Goal: Information Seeking & Learning: Find specific page/section

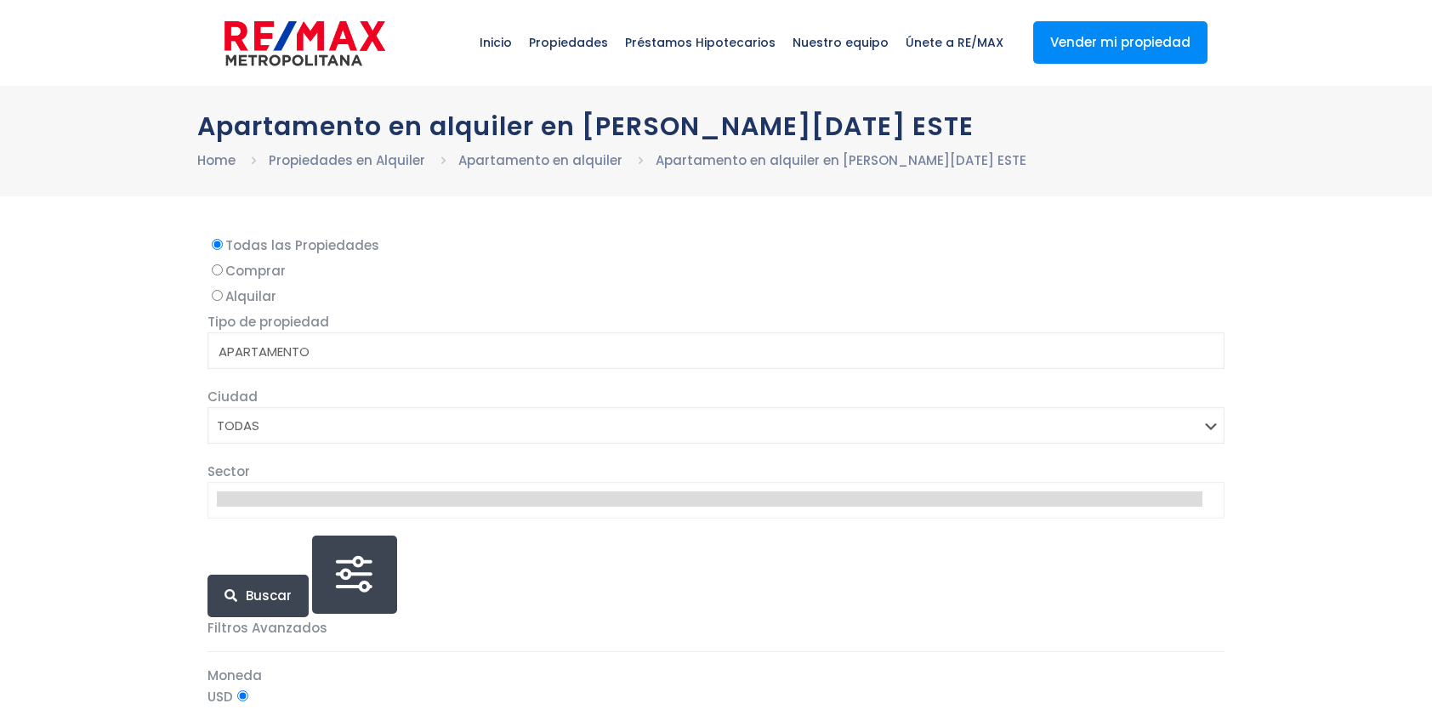
select select
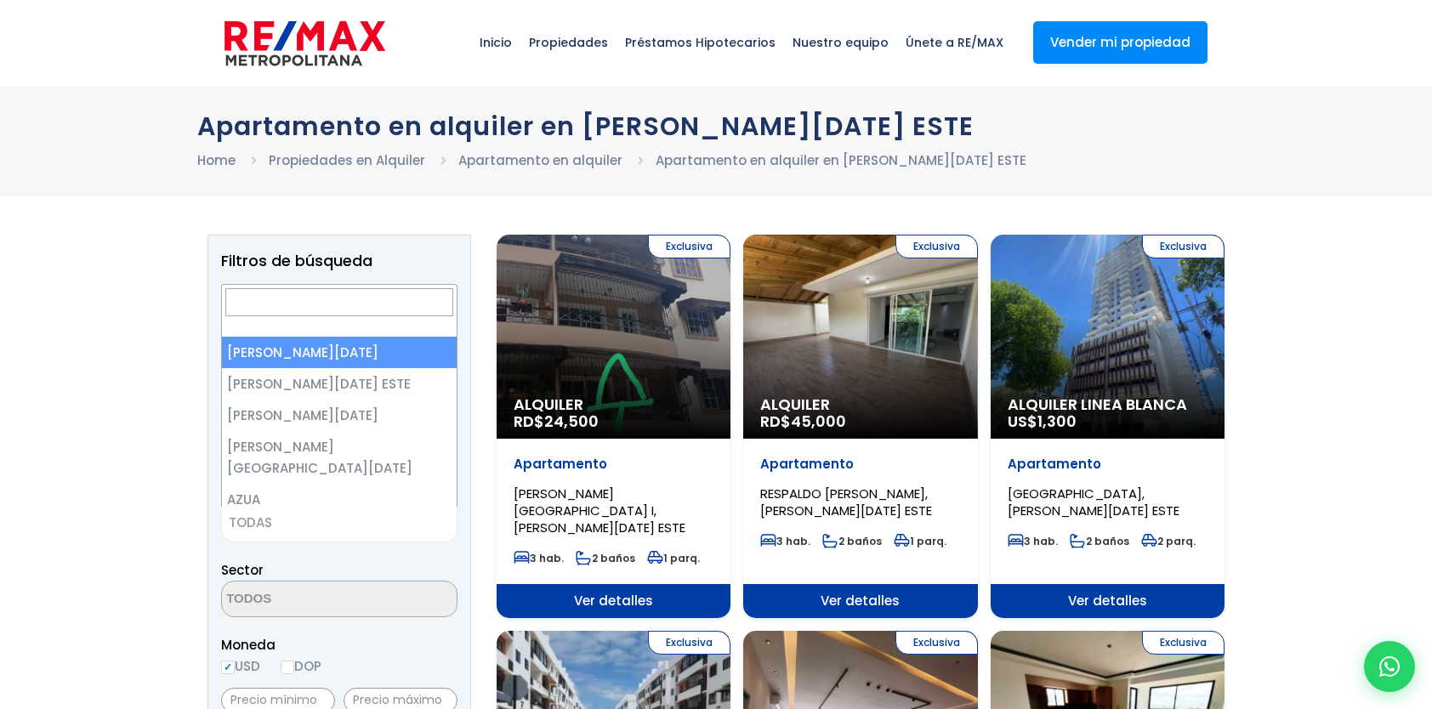
click at [318, 528] on span "TODAS" at bounding box center [339, 523] width 235 height 24
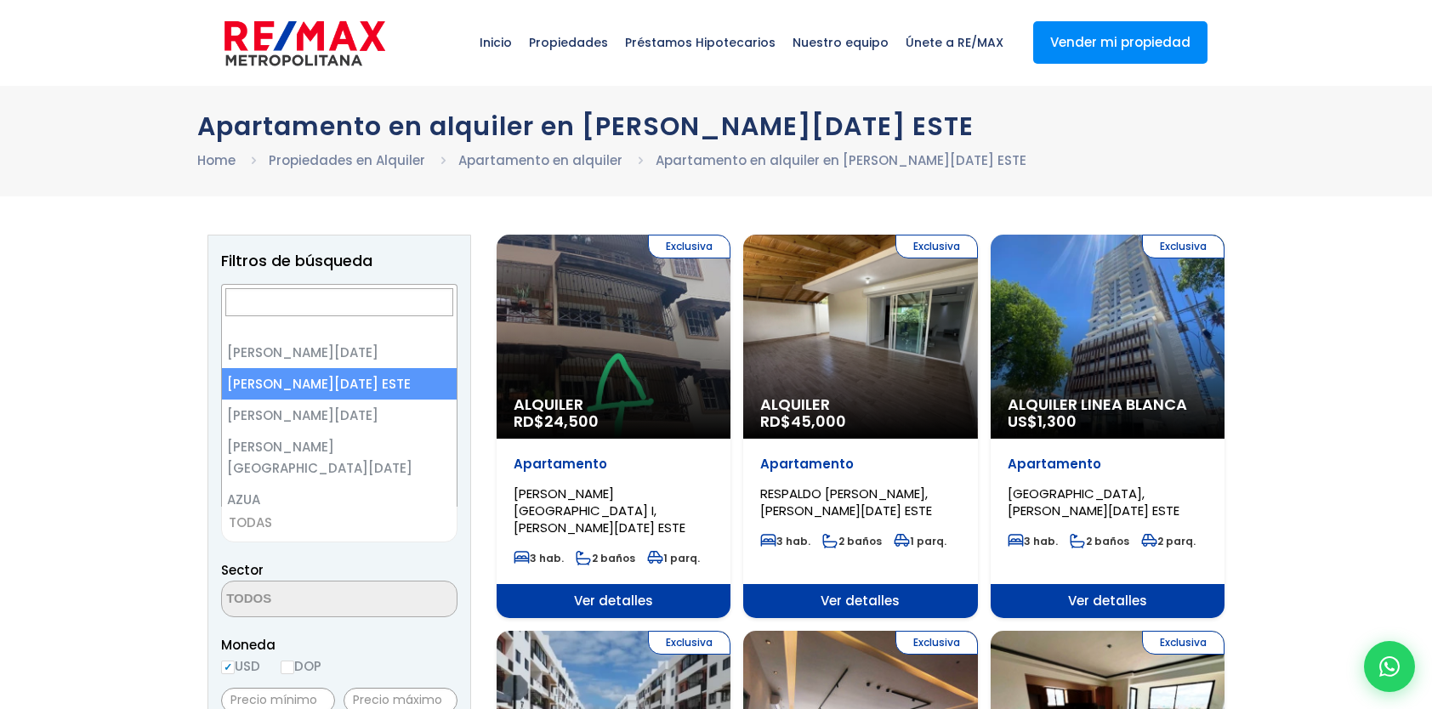
select select "148"
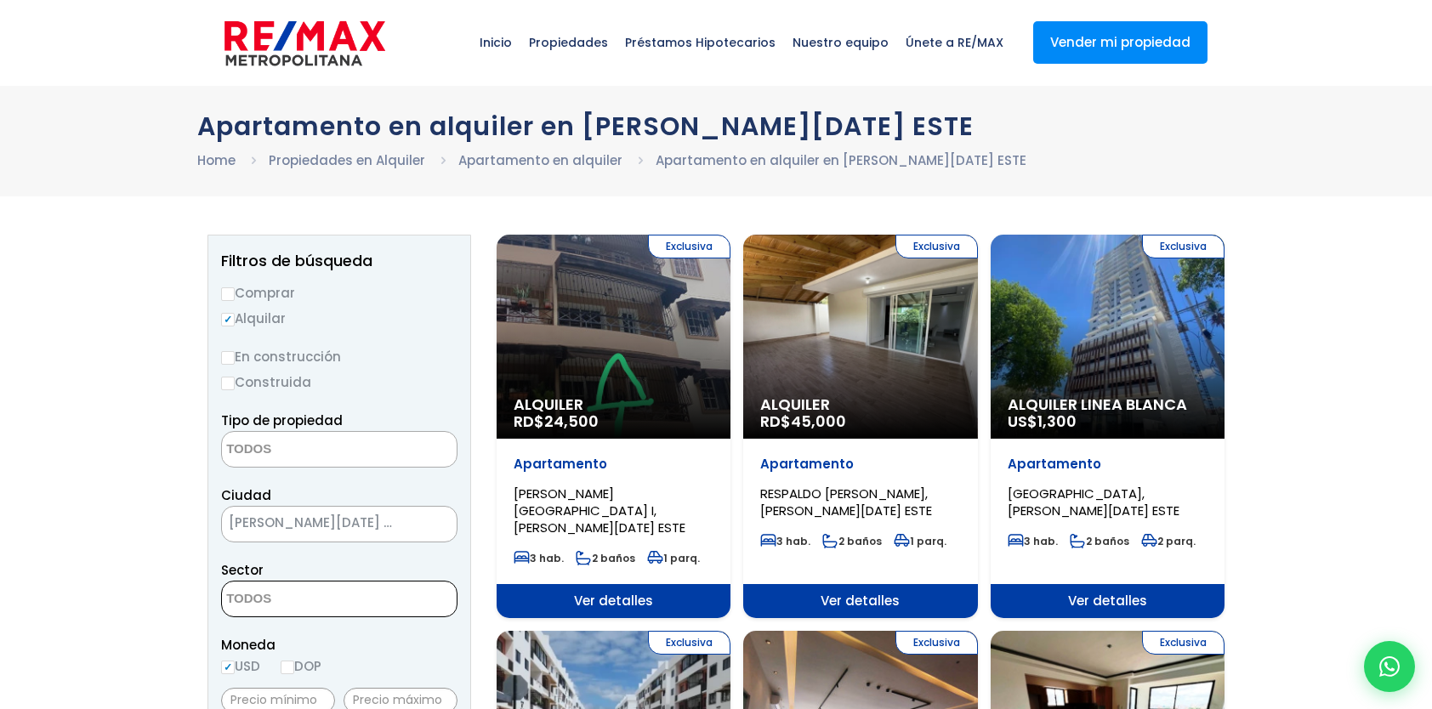
click at [384, 594] on span at bounding box center [339, 599] width 236 height 37
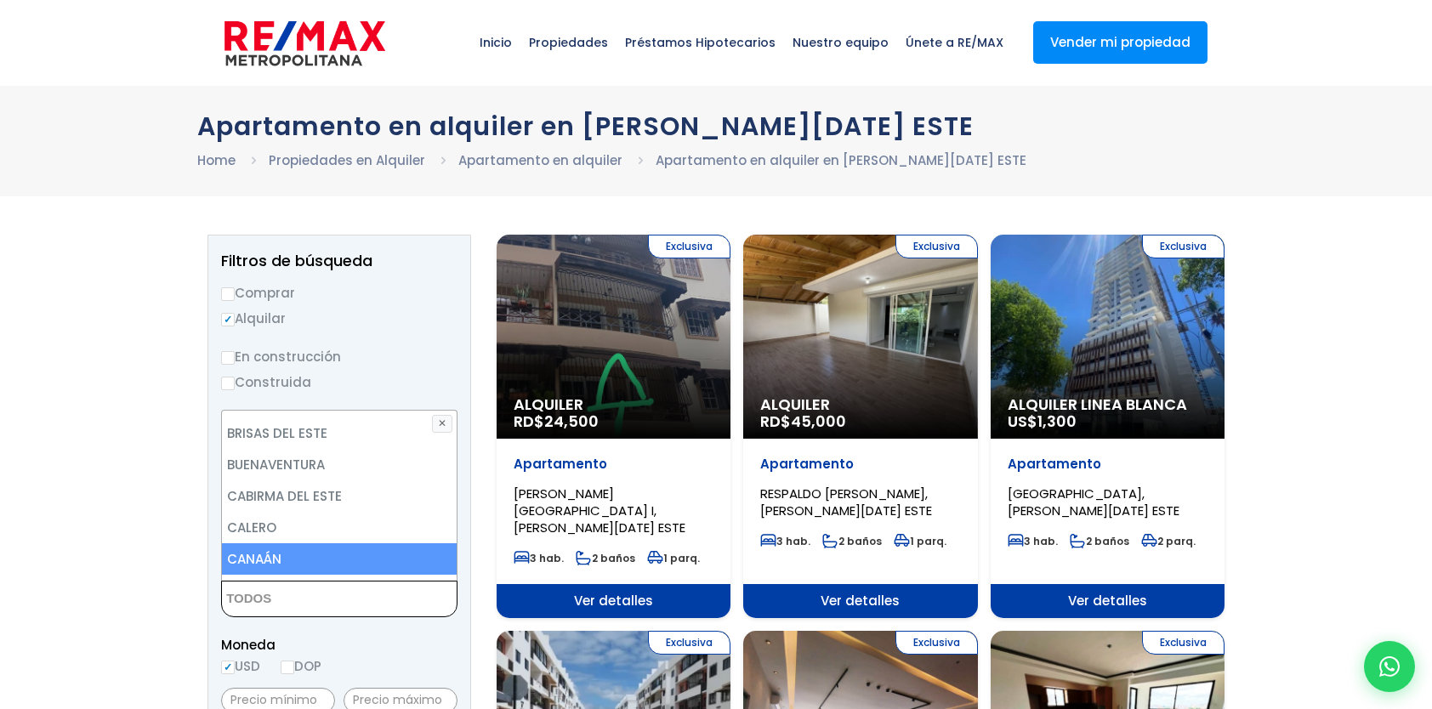
scroll to position [936, 0]
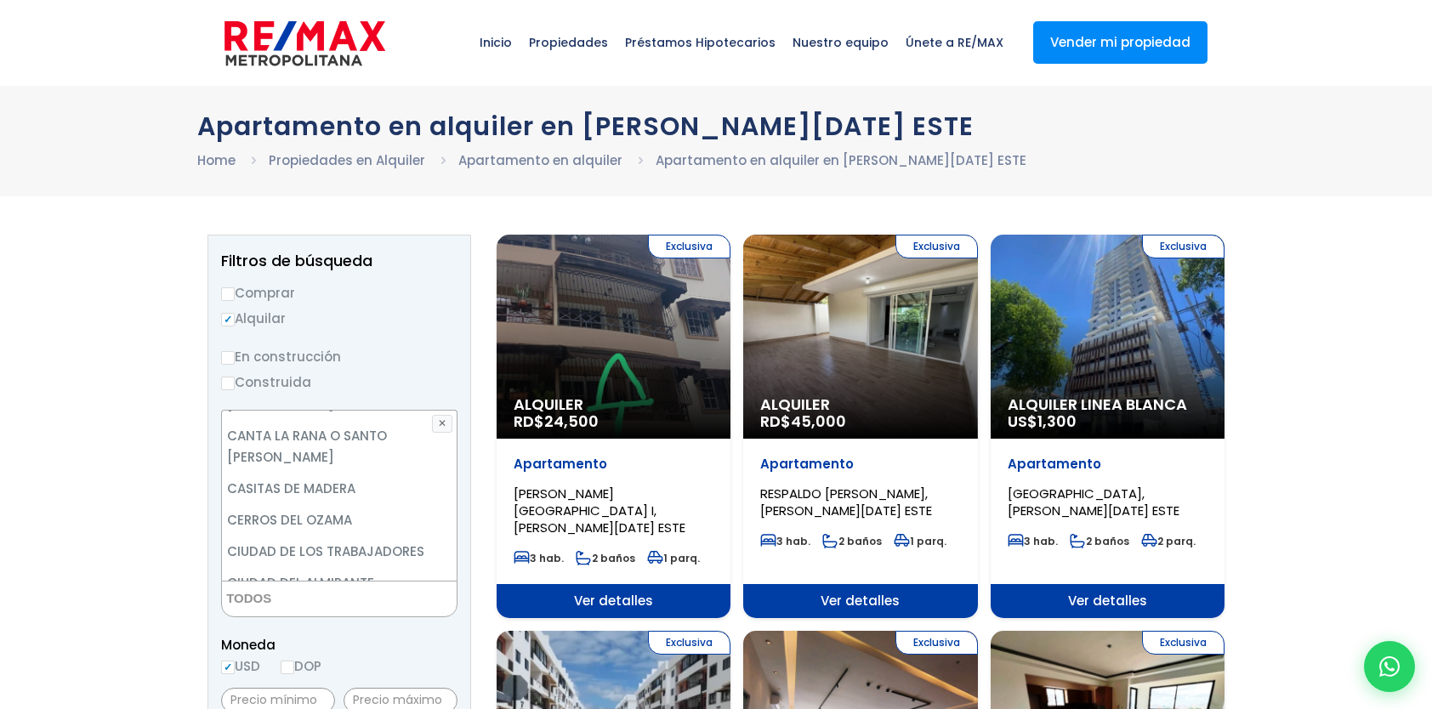
click at [345, 599] on li "[GEOGRAPHIC_DATA][PERSON_NAME]" at bounding box center [339, 625] width 235 height 53
select select "16244"
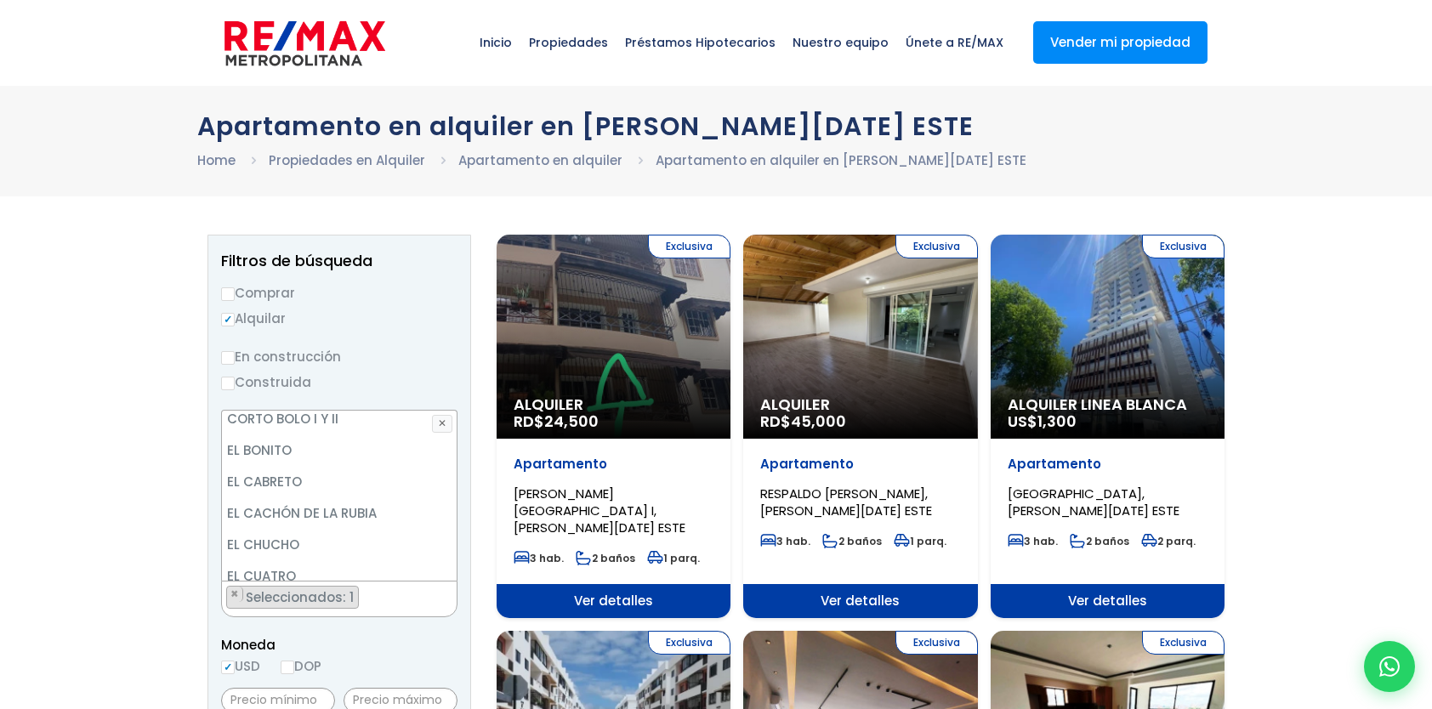
click at [294, 666] on input "DOP" at bounding box center [288, 668] width 14 height 14
radio input "true"
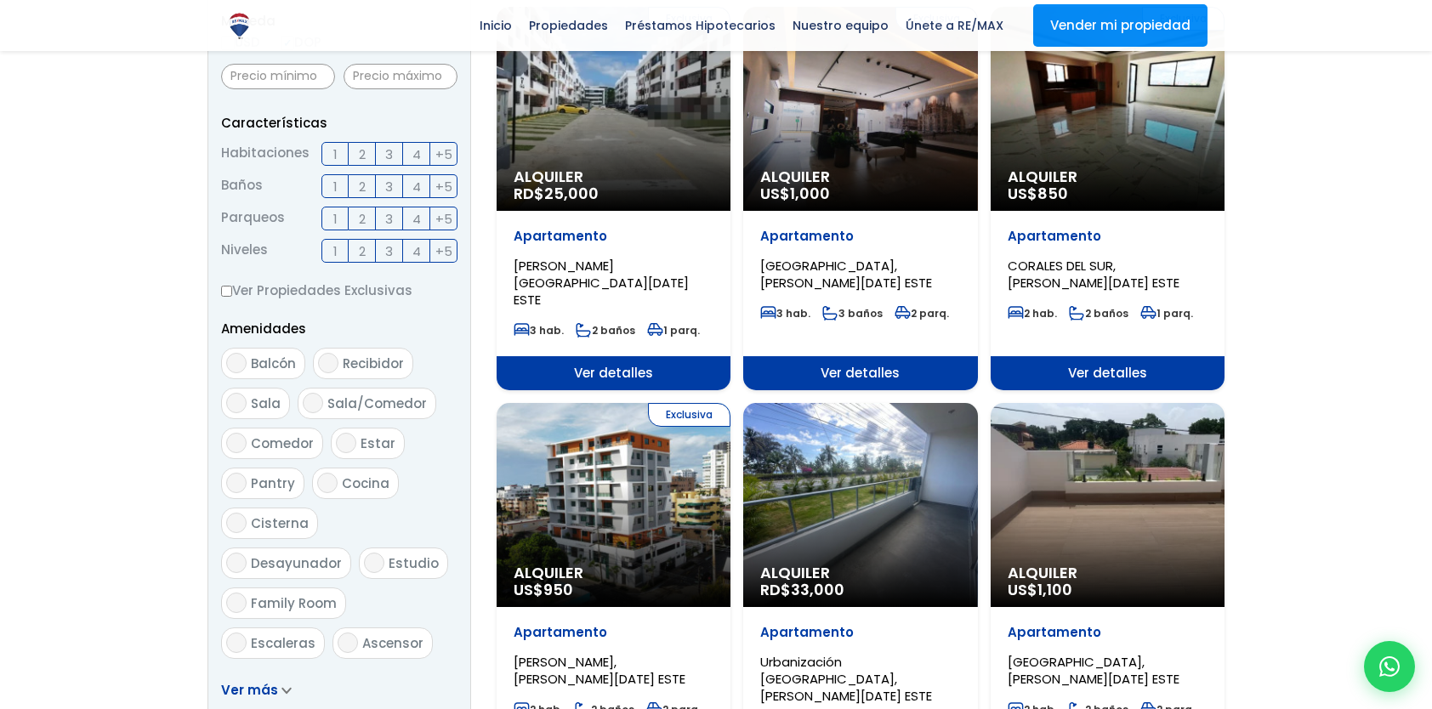
scroll to position [936, 0]
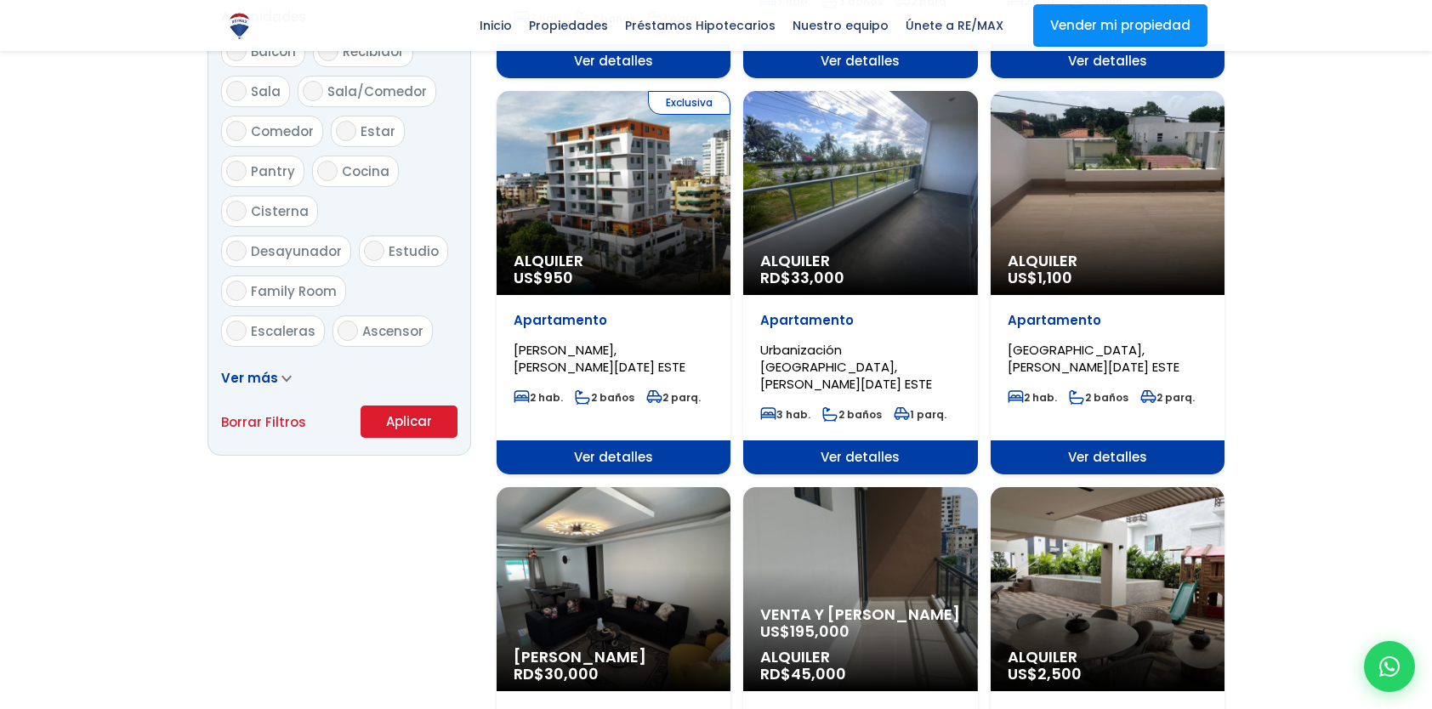
click at [423, 424] on button "Aplicar" at bounding box center [409, 422] width 97 height 32
click at [407, 427] on button "Aplicar" at bounding box center [409, 422] width 97 height 32
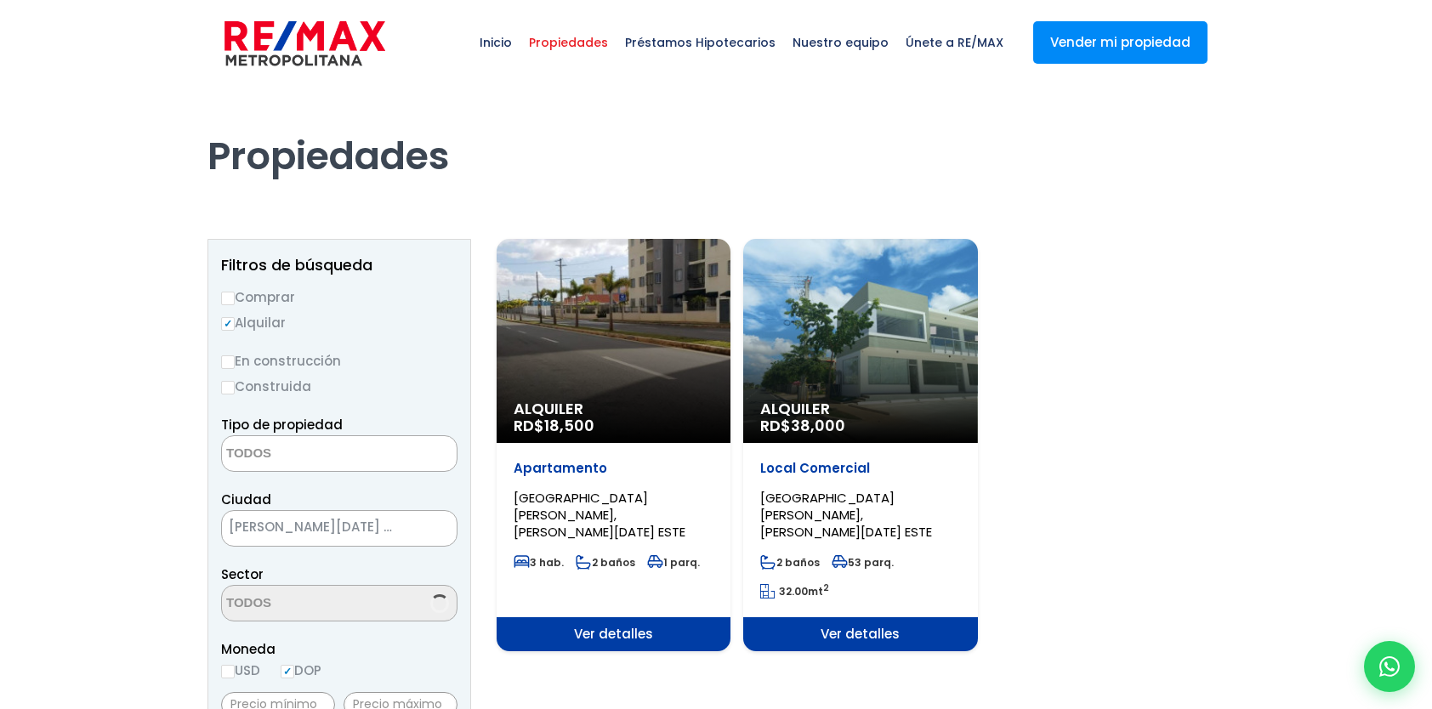
select select
select select "16244"
